Goal: Task Accomplishment & Management: Manage account settings

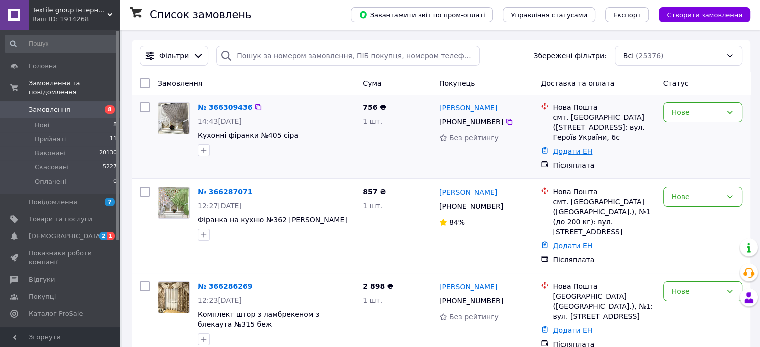
click at [562, 147] on link "Додати ЕН" at bounding box center [572, 151] width 39 height 8
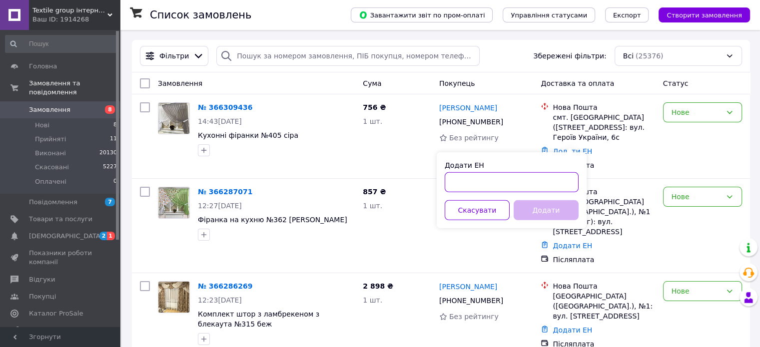
click at [500, 179] on input "Додати ЕН" at bounding box center [512, 182] width 134 height 20
paste input "20451269114325"
type input "20451269114325"
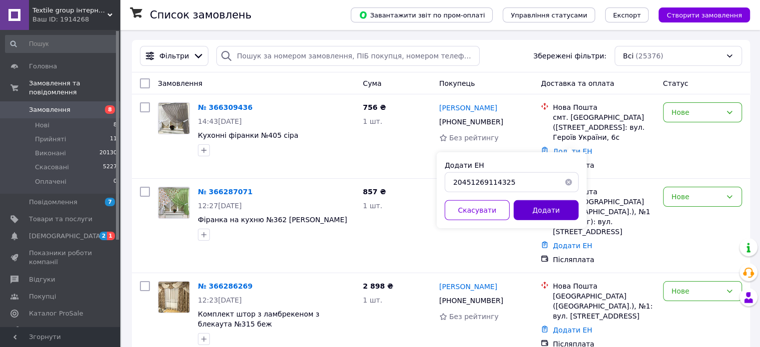
click at [531, 209] on button "Додати" at bounding box center [546, 210] width 65 height 20
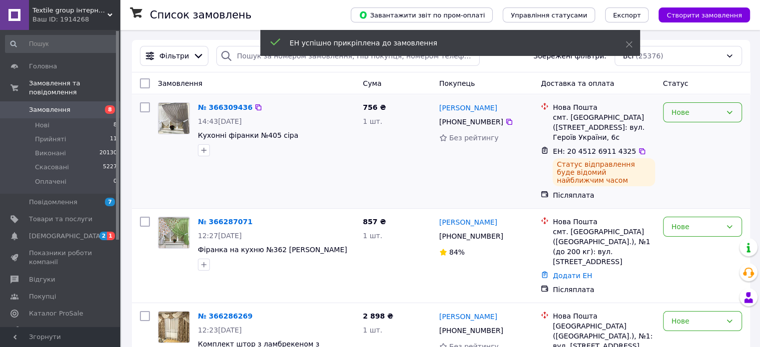
click at [676, 113] on div "Нове" at bounding box center [697, 112] width 50 height 11
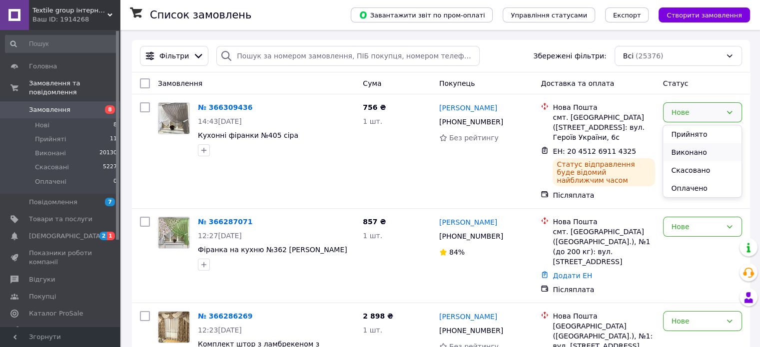
click at [676, 150] on li "Виконано" at bounding box center [702, 152] width 78 height 18
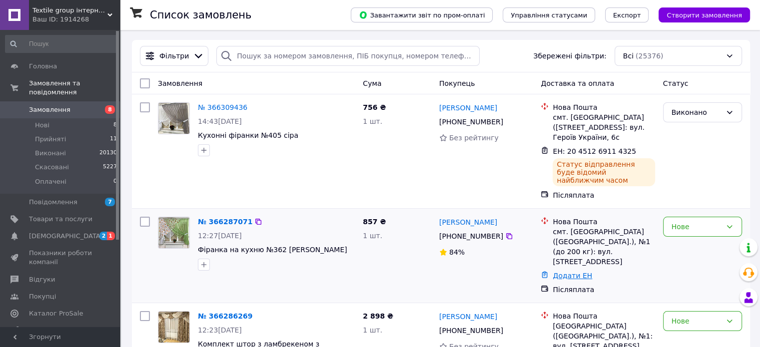
click at [561, 272] on link "Додати ЕН" at bounding box center [572, 276] width 39 height 8
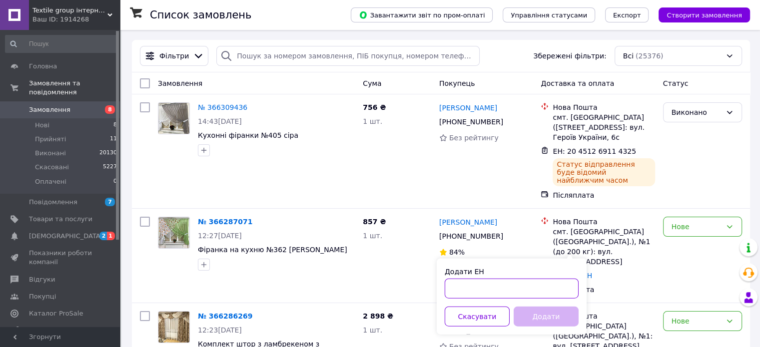
click at [493, 283] on input "Додати ЕН" at bounding box center [512, 289] width 134 height 20
paste input "20451269076640"
type input "20451269076640"
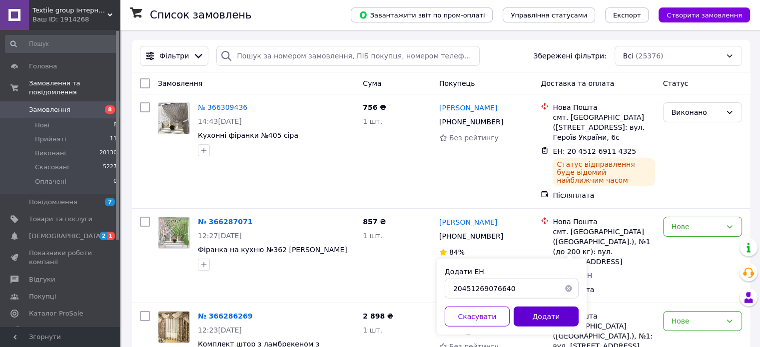
click at [524, 317] on button "Додати" at bounding box center [546, 317] width 65 height 20
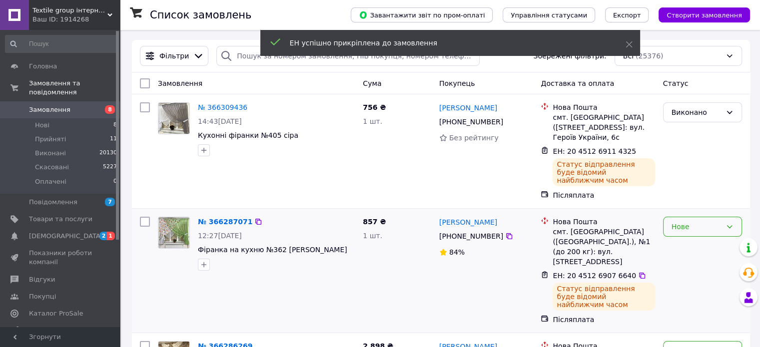
click at [676, 221] on div "Нове" at bounding box center [697, 226] width 50 height 11
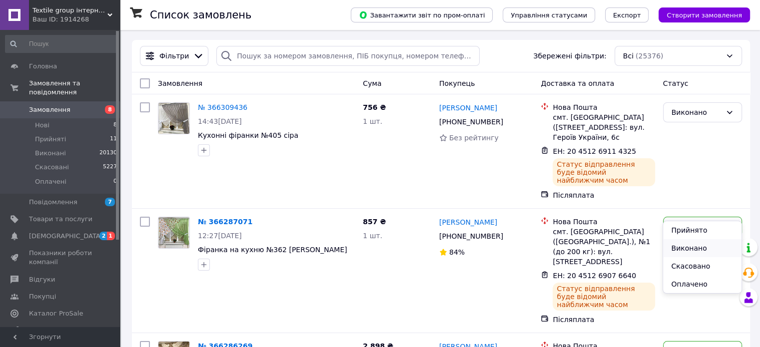
click at [680, 244] on li "Виконано" at bounding box center [702, 248] width 78 height 18
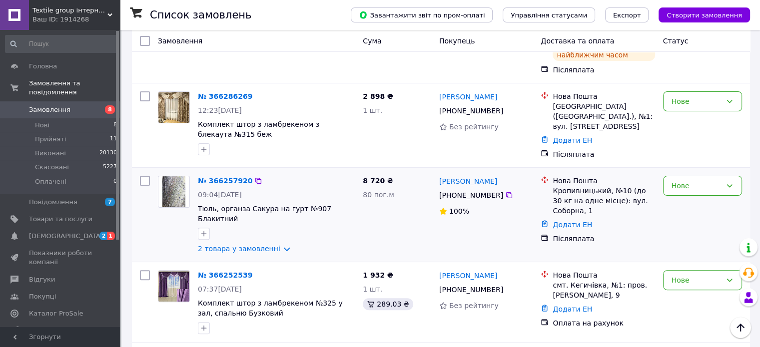
scroll to position [250, 0]
click at [694, 180] on div "Нове" at bounding box center [697, 185] width 50 height 11
click at [678, 203] on li "Скасовано" at bounding box center [702, 203] width 78 height 18
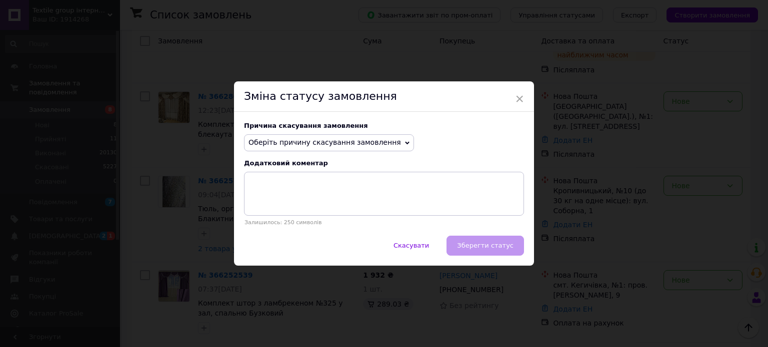
click at [322, 144] on span "Оберіть причину скасування замовлення" at bounding box center [324, 142] width 152 height 8
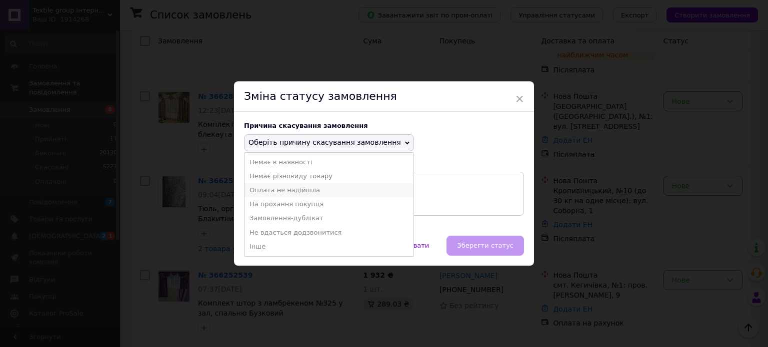
click at [259, 186] on li "Оплата не надійшла" at bounding box center [328, 190] width 169 height 14
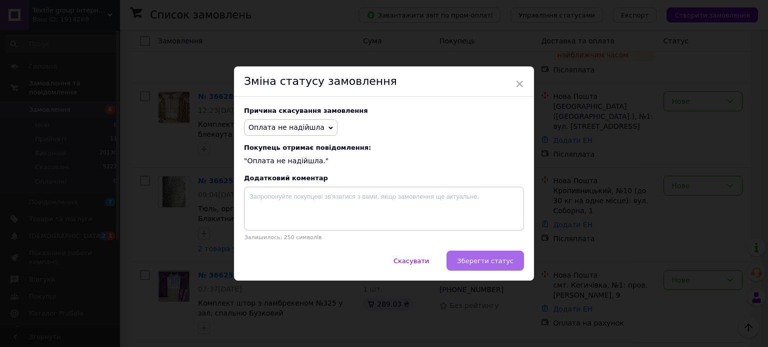
click at [466, 258] on span "Зберегти статус" at bounding box center [485, 260] width 56 height 7
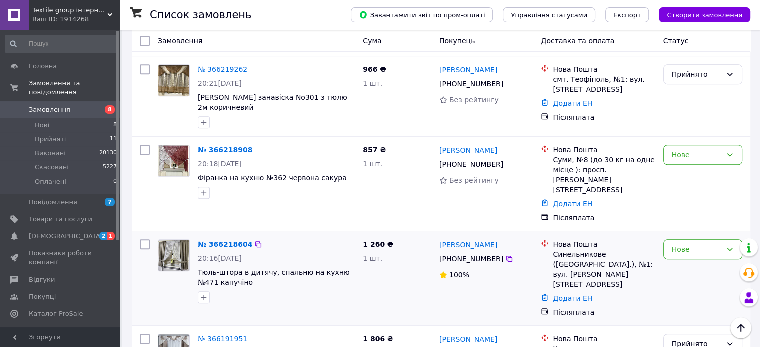
scroll to position [700, 0]
click at [688, 243] on div "Нове" at bounding box center [697, 248] width 50 height 11
click at [684, 231] on li "Скасовано" at bounding box center [702, 234] width 78 height 18
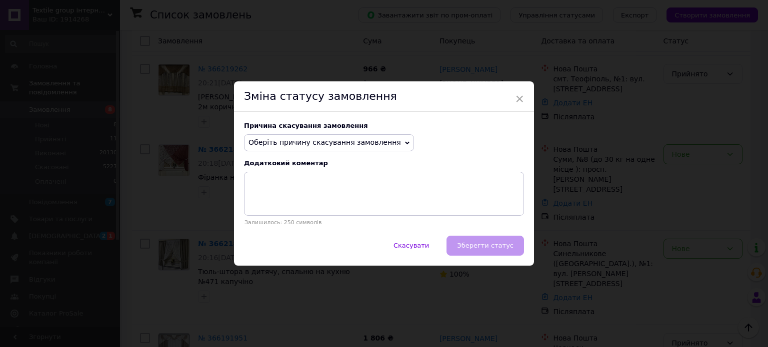
click at [359, 144] on span "Оберіть причину скасування замовлення" at bounding box center [324, 142] width 152 height 8
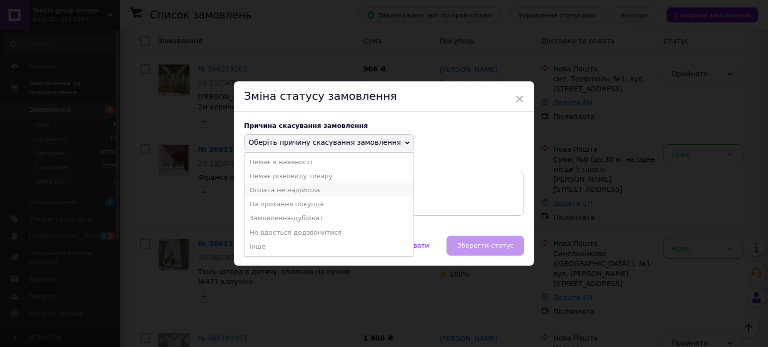
click at [264, 189] on li "Оплата не надійшла" at bounding box center [328, 190] width 169 height 14
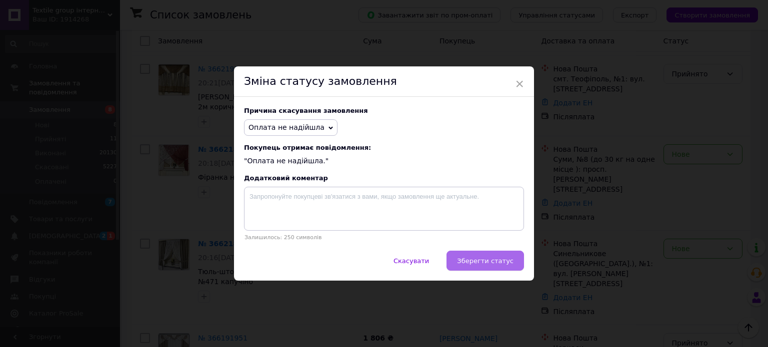
click at [476, 262] on span "Зберегти статус" at bounding box center [485, 260] width 56 height 7
